Goal: Check status

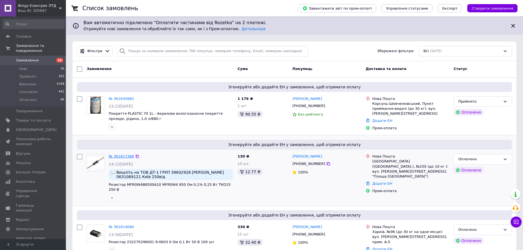
click at [115, 154] on link "№ 361617386" at bounding box center [121, 156] width 25 height 4
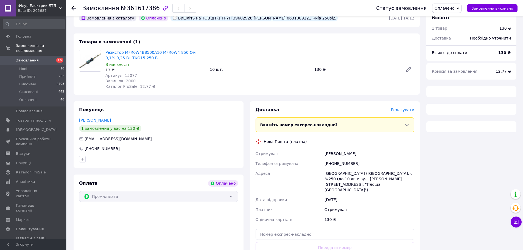
scroll to position [37, 0]
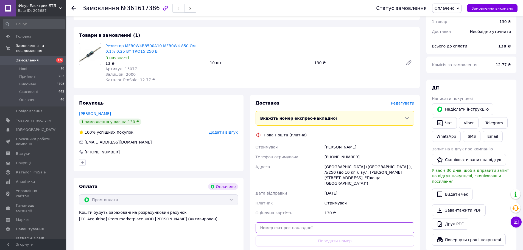
click at [334, 222] on input "text" at bounding box center [335, 227] width 159 height 11
paste input "20451247193280"
click at [334, 227] on input "20451247193280" at bounding box center [335, 227] width 159 height 11
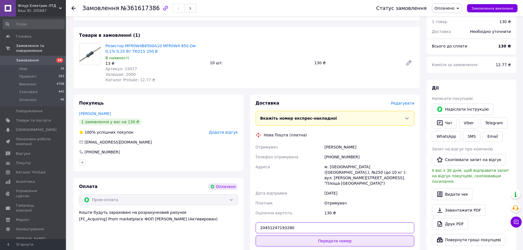
type input "20451247193280"
click at [337, 236] on button "Передати номер" at bounding box center [335, 241] width 159 height 11
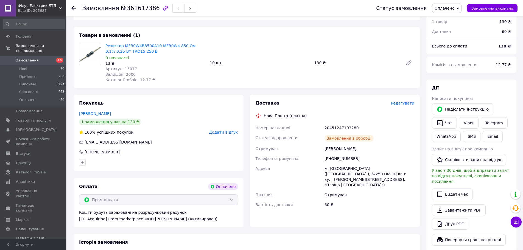
click at [73, 7] on icon at bounding box center [73, 8] width 4 height 4
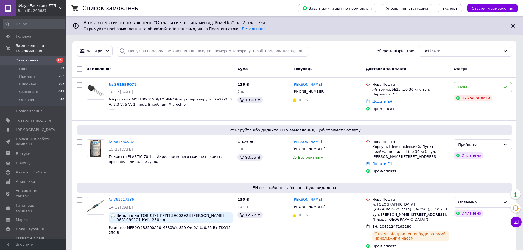
scroll to position [186, 0]
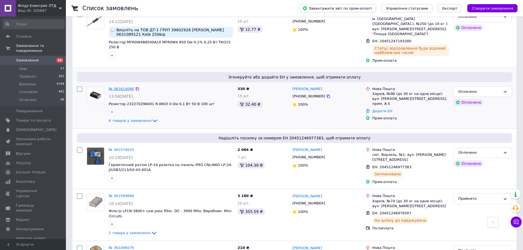
click at [127, 87] on link "№ 361614086" at bounding box center [121, 89] width 25 height 4
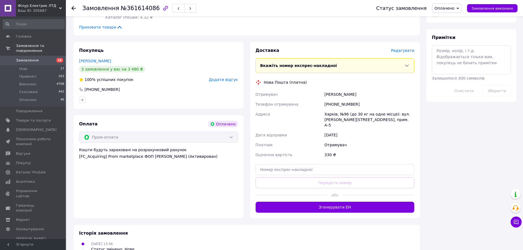
scroll to position [349, 0]
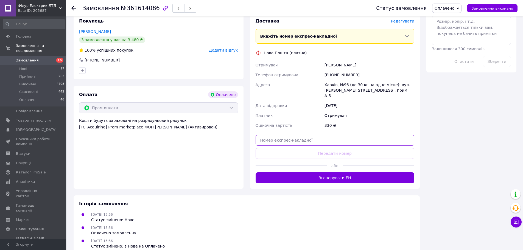
click at [298, 135] on input "text" at bounding box center [335, 140] width 159 height 11
paste input "20451247224833"
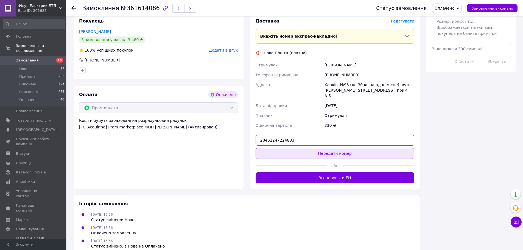
type input "20451247224833"
click at [313, 148] on button "Передати номер" at bounding box center [335, 153] width 159 height 11
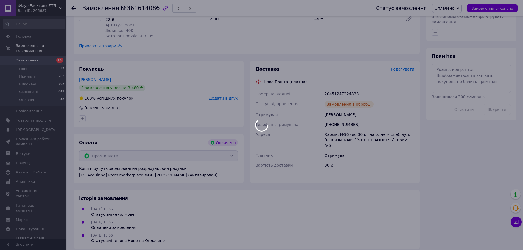
scroll to position [314, 0]
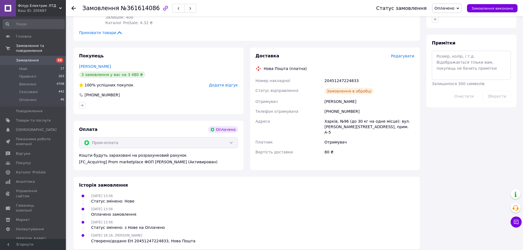
click at [72, 9] on use at bounding box center [73, 8] width 4 height 4
